Goal: Navigation & Orientation: Understand site structure

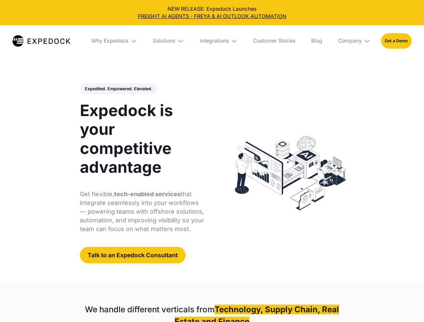
select select
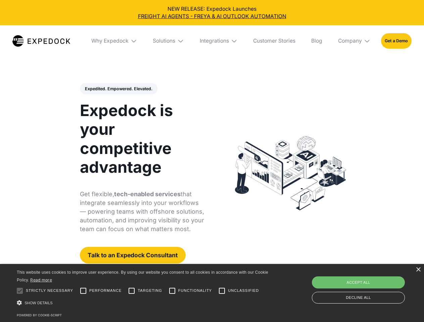
click at [212, 41] on div "Integrations" at bounding box center [214, 41] width 29 height 7
click at [114, 41] on div "Why Expedock" at bounding box center [104, 41] width 37 height 7
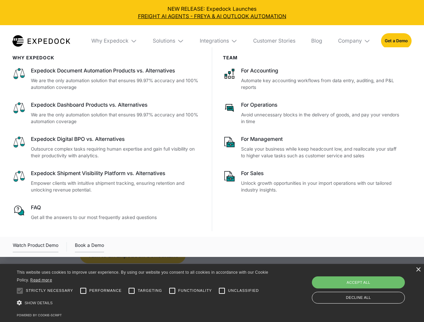
click at [169, 41] on div "Solutions" at bounding box center [164, 41] width 22 height 7
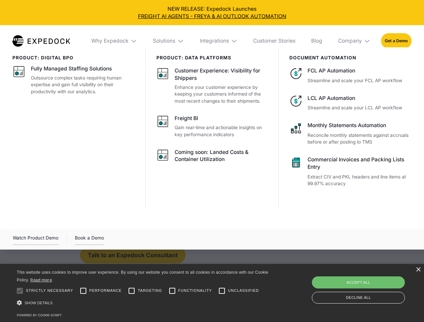
click at [219, 41] on div "Integrations" at bounding box center [214, 41] width 29 height 7
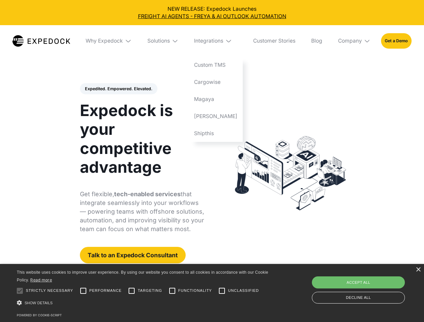
click at [354, 41] on div "Company" at bounding box center [350, 41] width 24 height 7
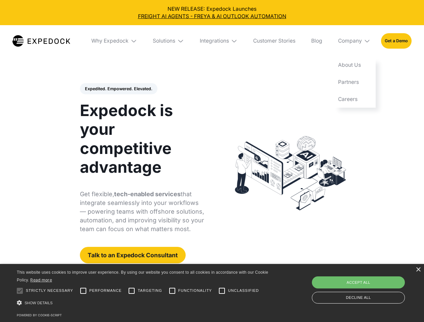
click at [118, 89] on div "Expedited. Empowered. Elevated. Automate Freight Document Extraction at 99.97% …" at bounding box center [142, 173] width 124 height 181
click at [20, 291] on div at bounding box center [19, 290] width 13 height 13
click at [83, 291] on input "Performance" at bounding box center [83, 290] width 13 height 13
checkbox input "true"
click at [132, 291] on input "Targeting" at bounding box center [131, 290] width 13 height 13
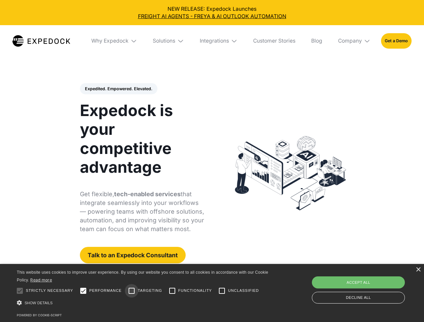
checkbox input "true"
click at [172, 291] on input "Functionality" at bounding box center [171, 290] width 13 height 13
checkbox input "true"
